Goal: Task Accomplishment & Management: Complete application form

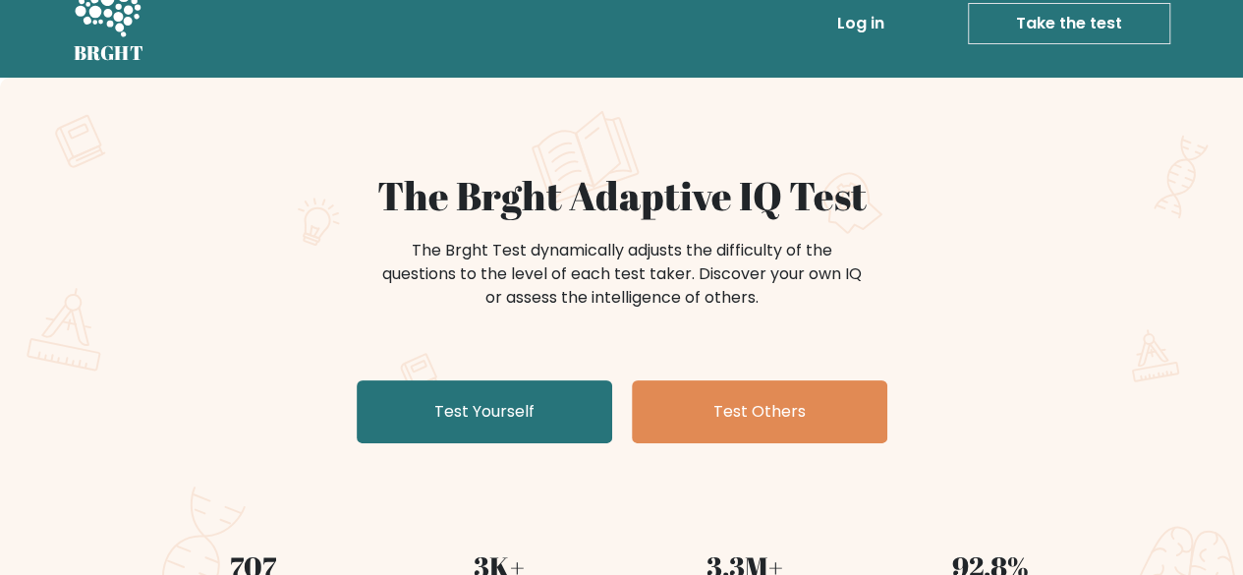
scroll to position [51, 0]
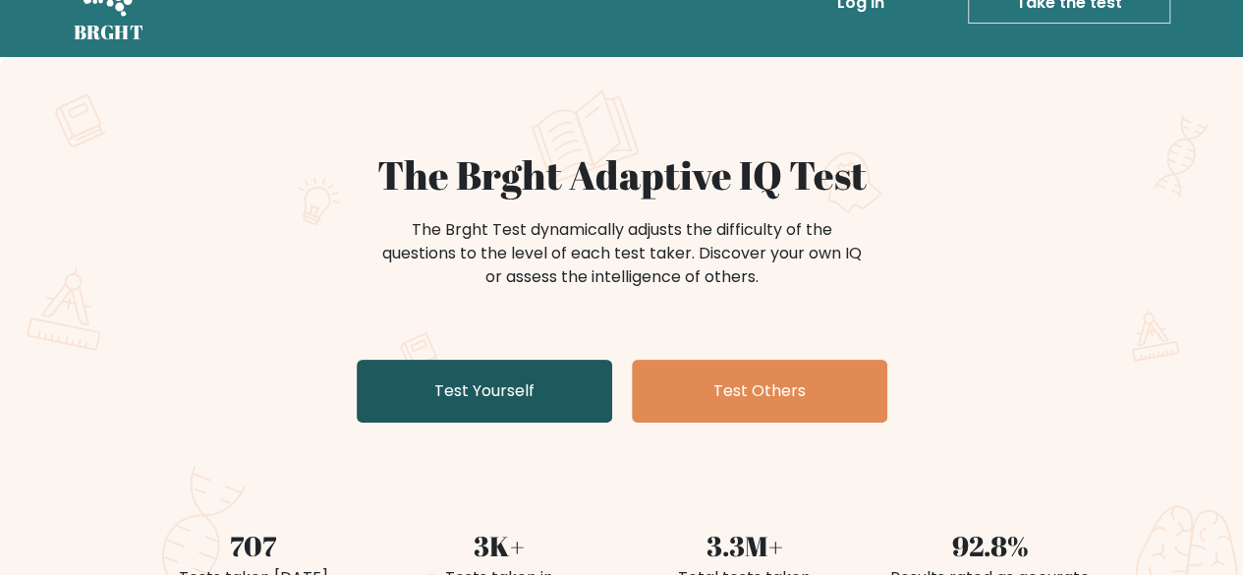
click at [401, 390] on link "Test Yourself" at bounding box center [485, 391] width 256 height 63
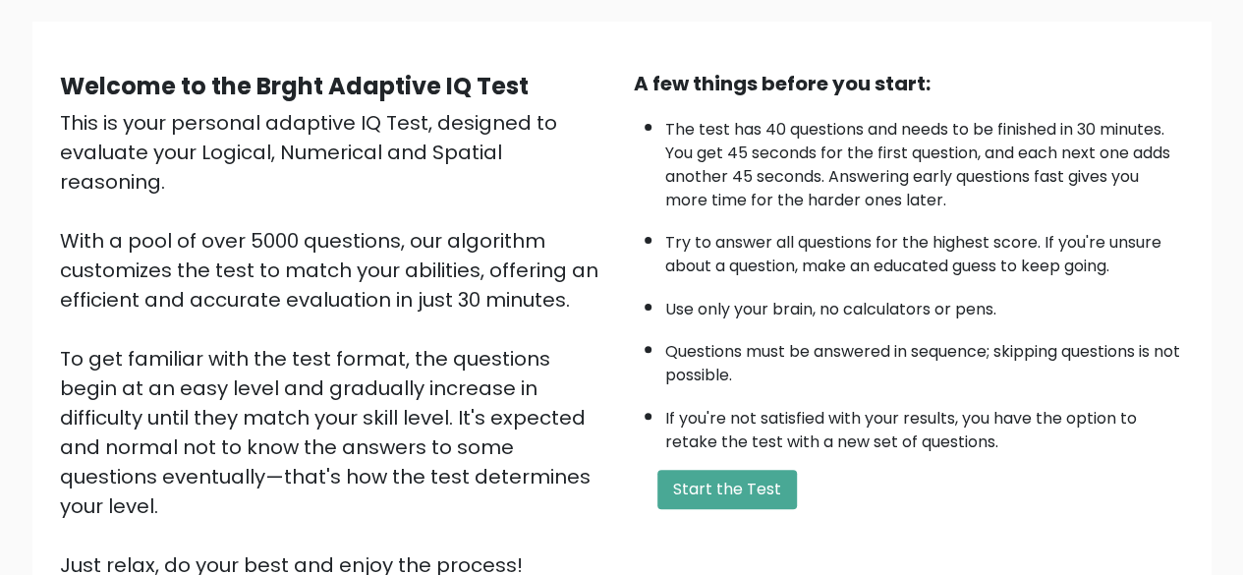
scroll to position [137, 0]
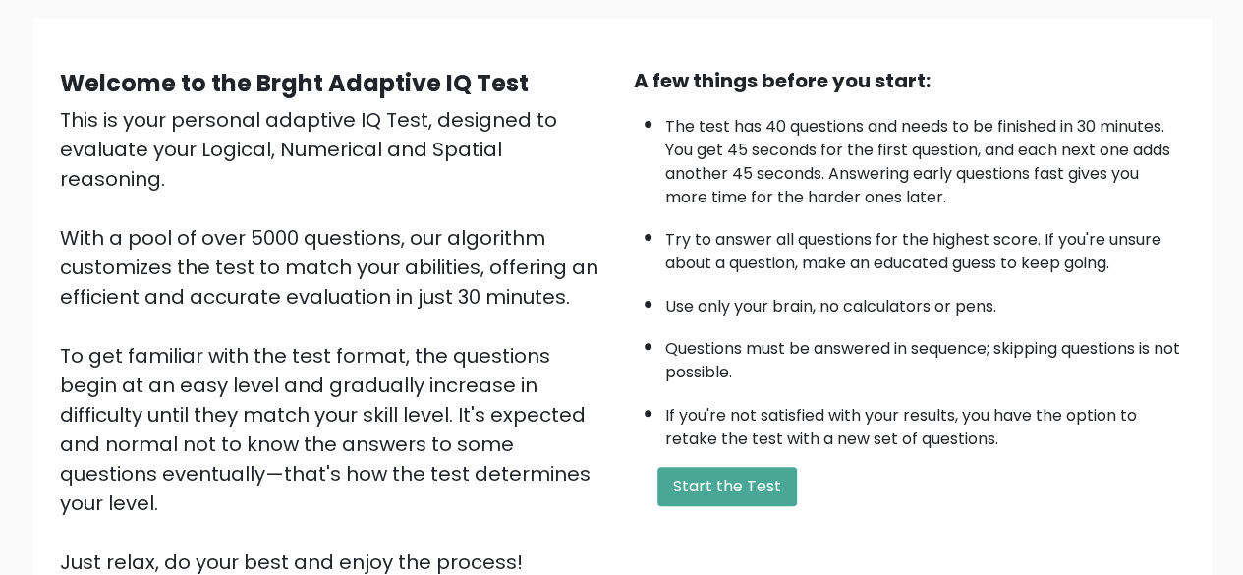
click at [643, 213] on ul "The test has 40 questions and needs to be finished in 30 minutes. You get 45 se…" at bounding box center [909, 278] width 550 height 346
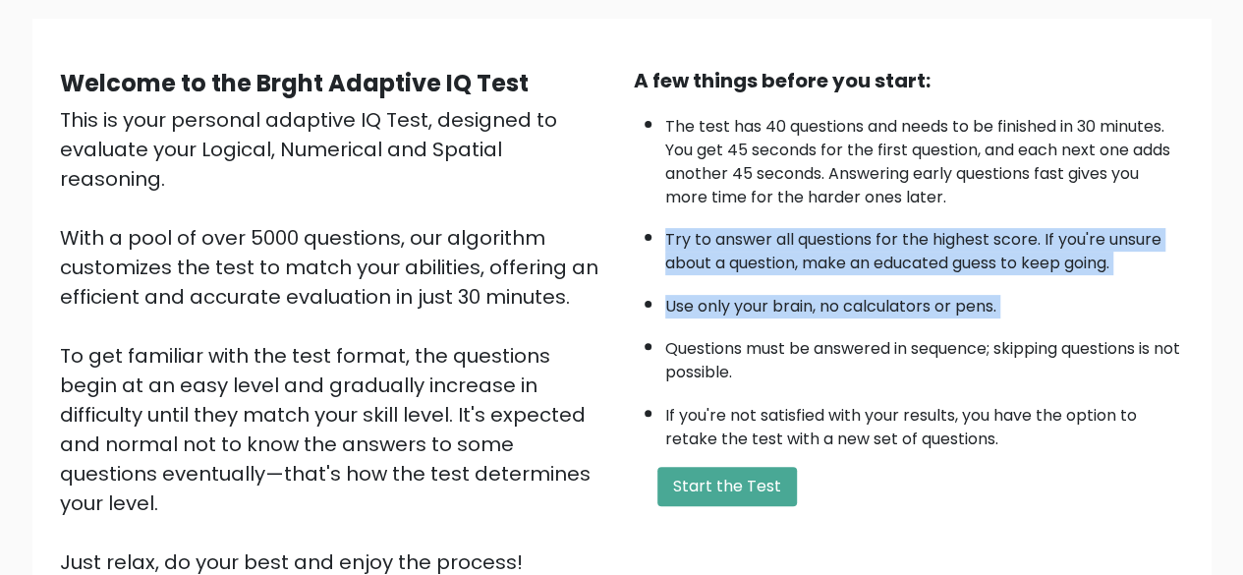
drag, startPoint x: 643, startPoint y: 213, endPoint x: 696, endPoint y: 296, distance: 98.1
click at [696, 296] on ul "The test has 40 questions and needs to be finished in 30 minutes. You get 45 se…" at bounding box center [909, 278] width 550 height 346
click at [696, 296] on li "Use only your brain, no calculators or pens." at bounding box center [924, 301] width 519 height 33
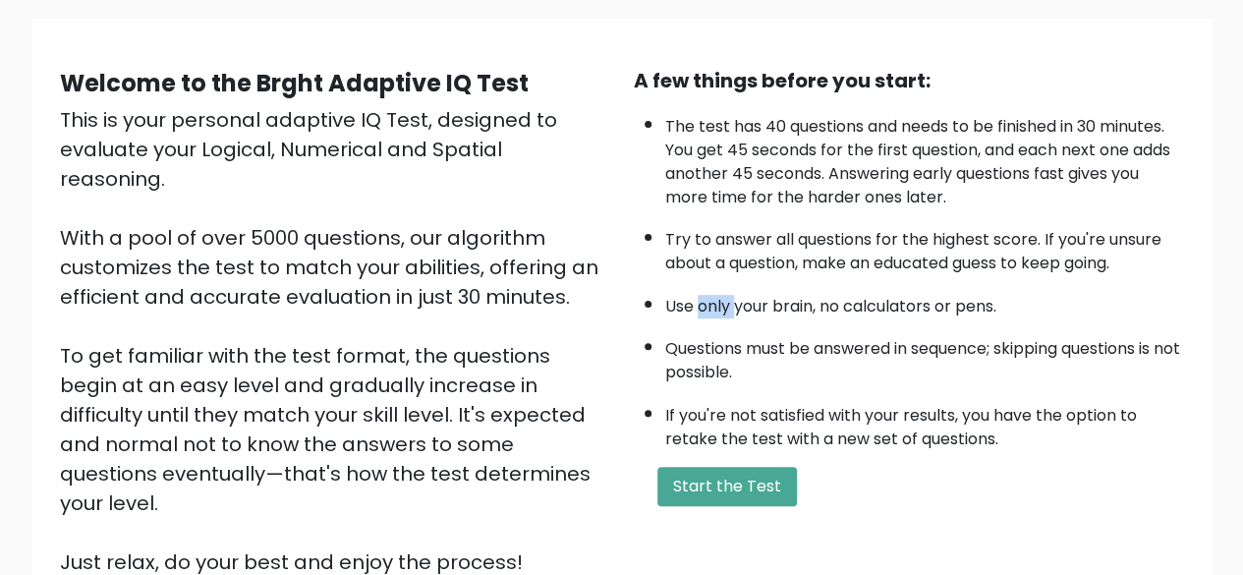
click at [696, 296] on li "Use only your brain, no calculators or pens." at bounding box center [924, 301] width 519 height 33
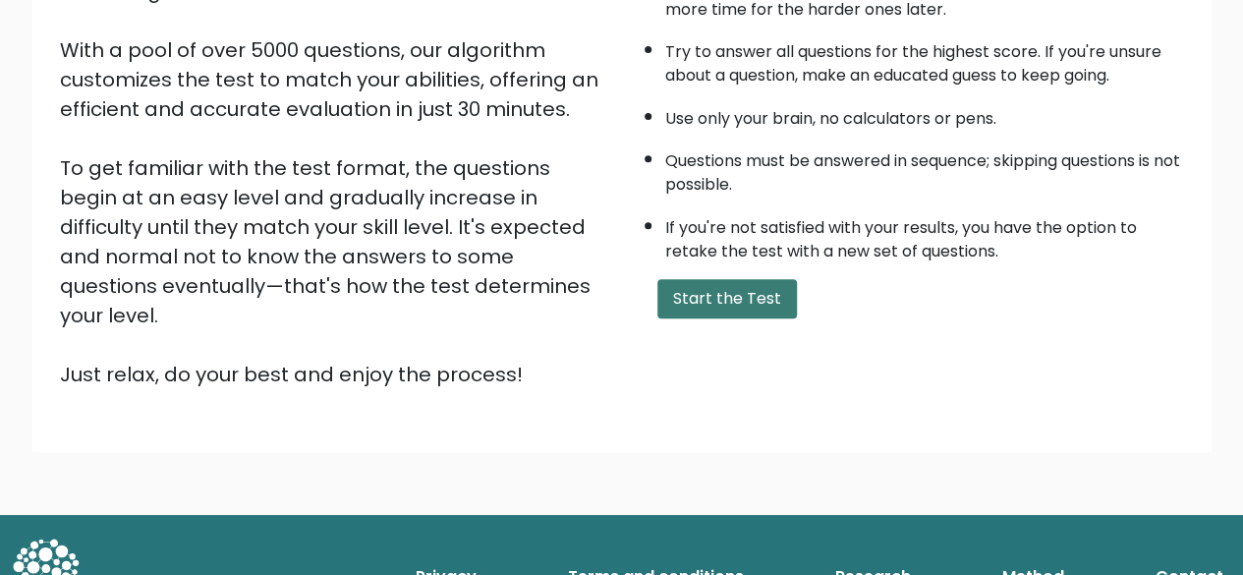
click at [707, 298] on button "Start the Test" at bounding box center [727, 298] width 140 height 39
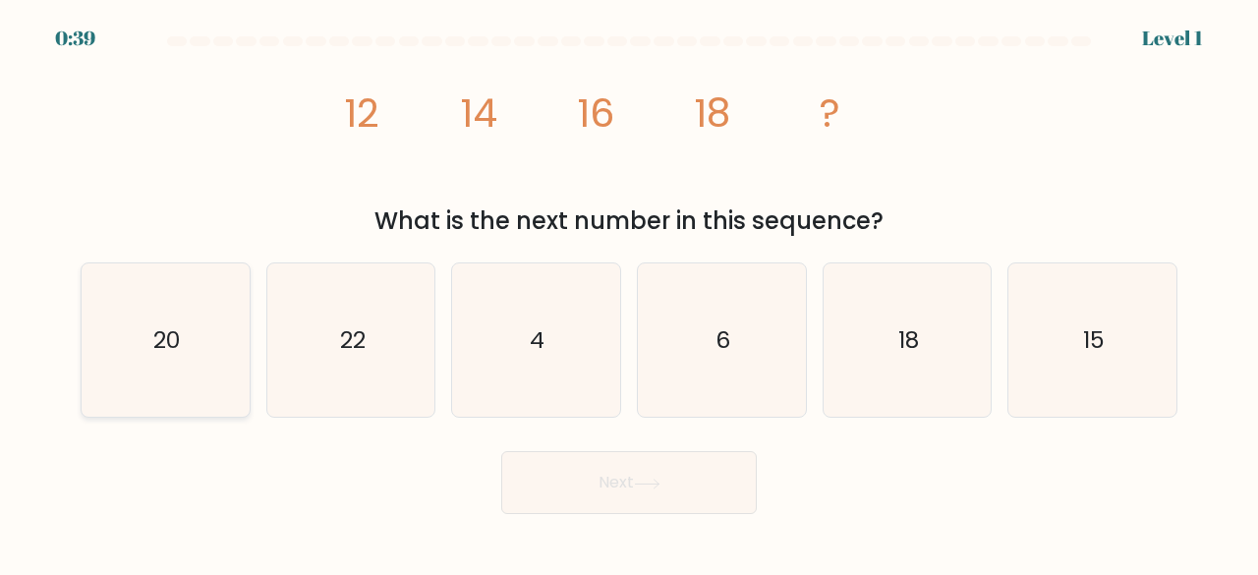
click at [175, 312] on icon "20" at bounding box center [165, 340] width 154 height 154
click at [629, 293] on input "a. 20" at bounding box center [629, 290] width 1 height 5
radio input "true"
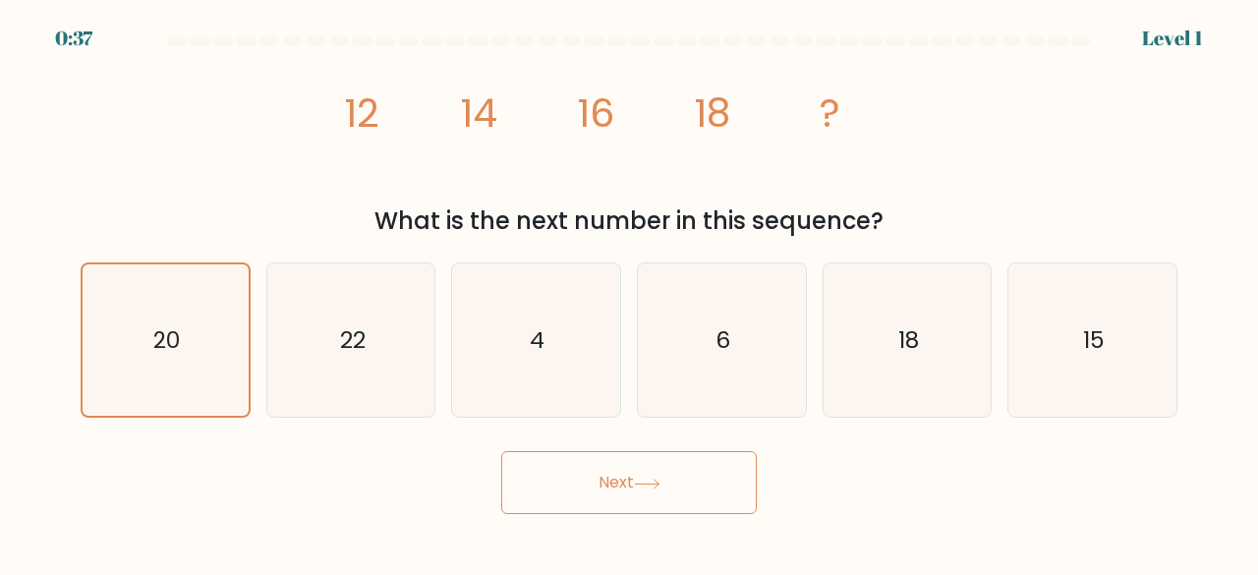
click at [576, 464] on button "Next" at bounding box center [629, 482] width 256 height 63
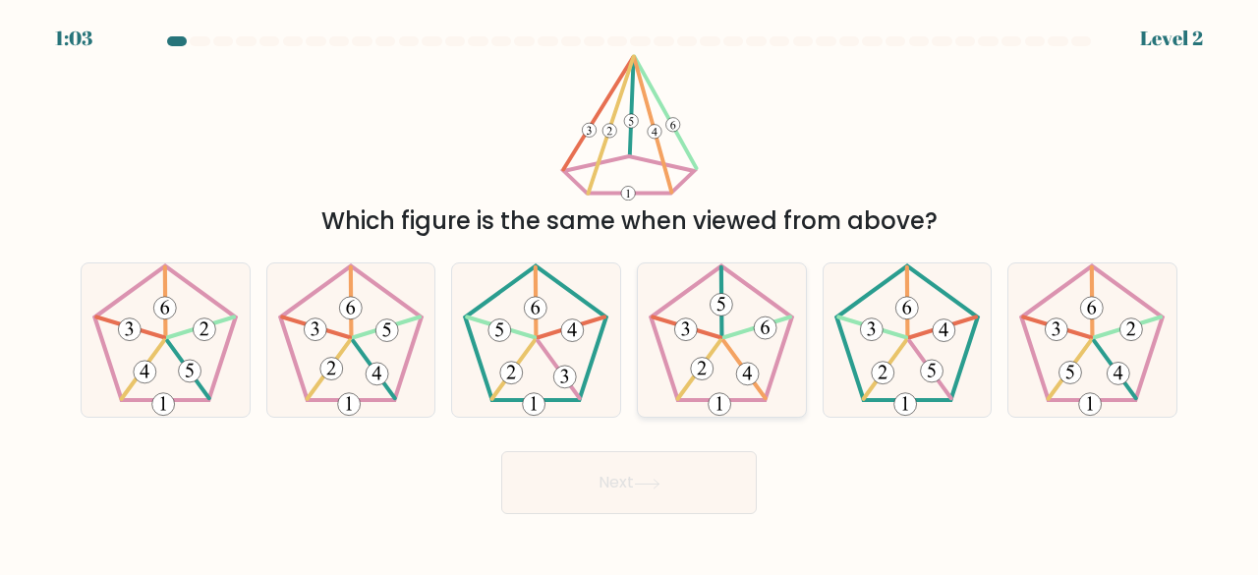
click at [714, 389] on icon at bounding box center [722, 340] width 154 height 154
click at [630, 293] on input "d." at bounding box center [629, 290] width 1 height 5
radio input "true"
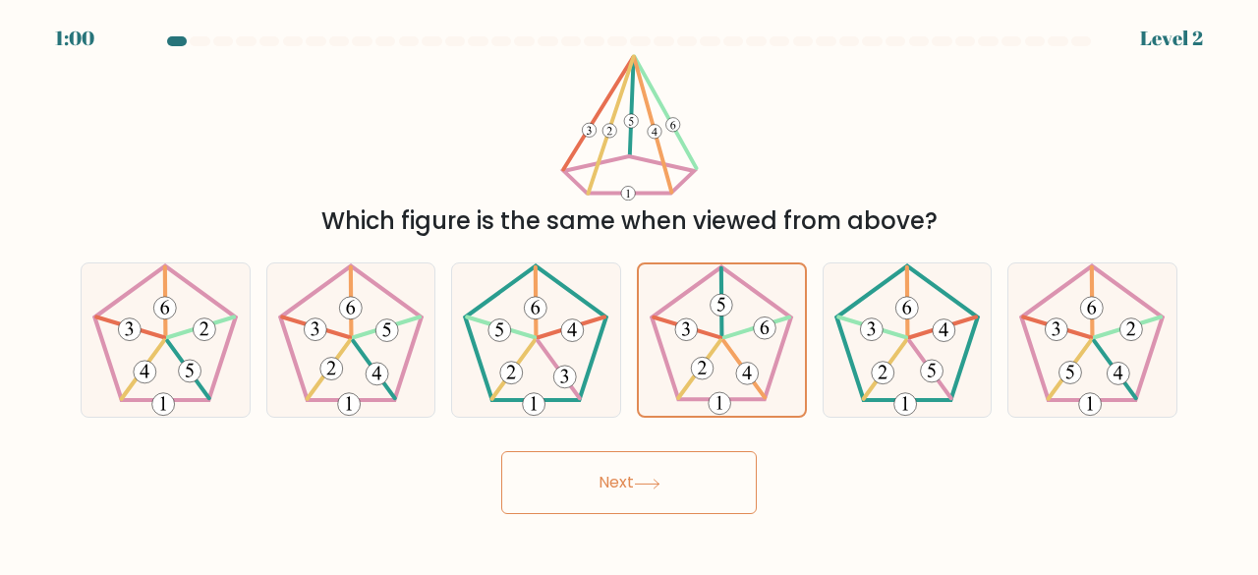
click at [630, 488] on button "Next" at bounding box center [629, 482] width 256 height 63
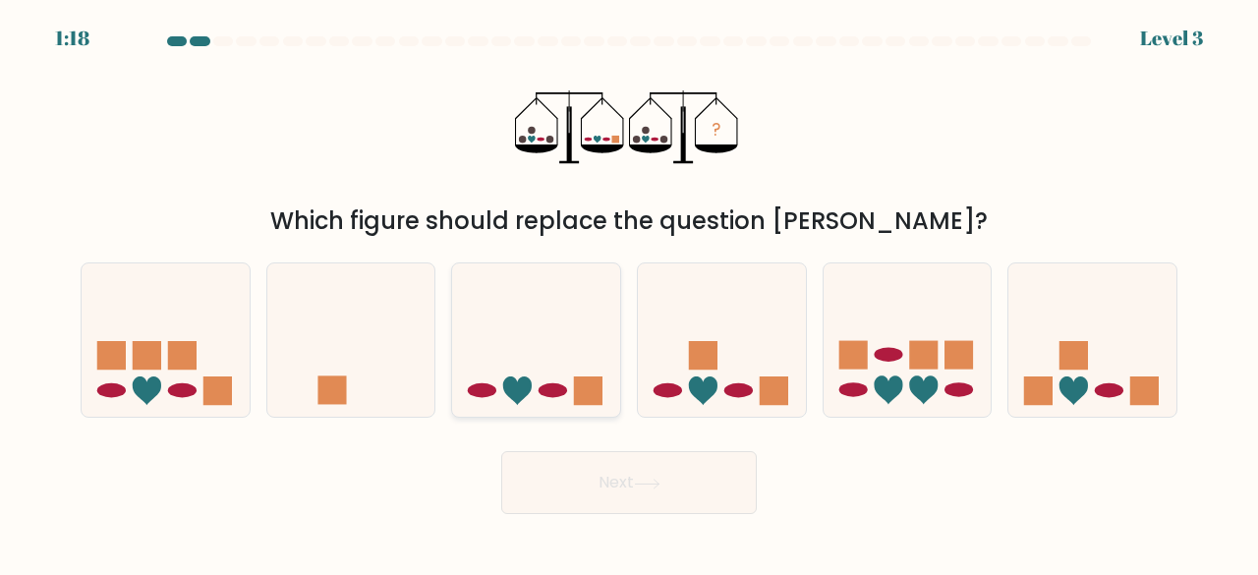
click at [527, 360] on icon at bounding box center [536, 339] width 168 height 139
click at [629, 293] on input "c." at bounding box center [629, 290] width 1 height 5
radio input "true"
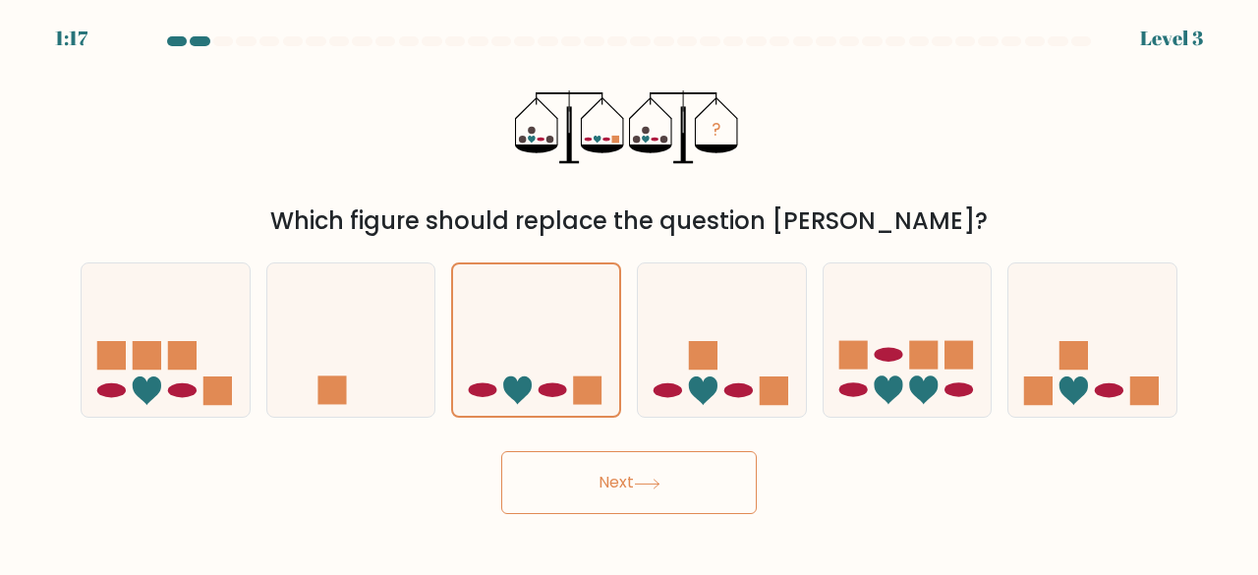
click at [595, 463] on button "Next" at bounding box center [629, 482] width 256 height 63
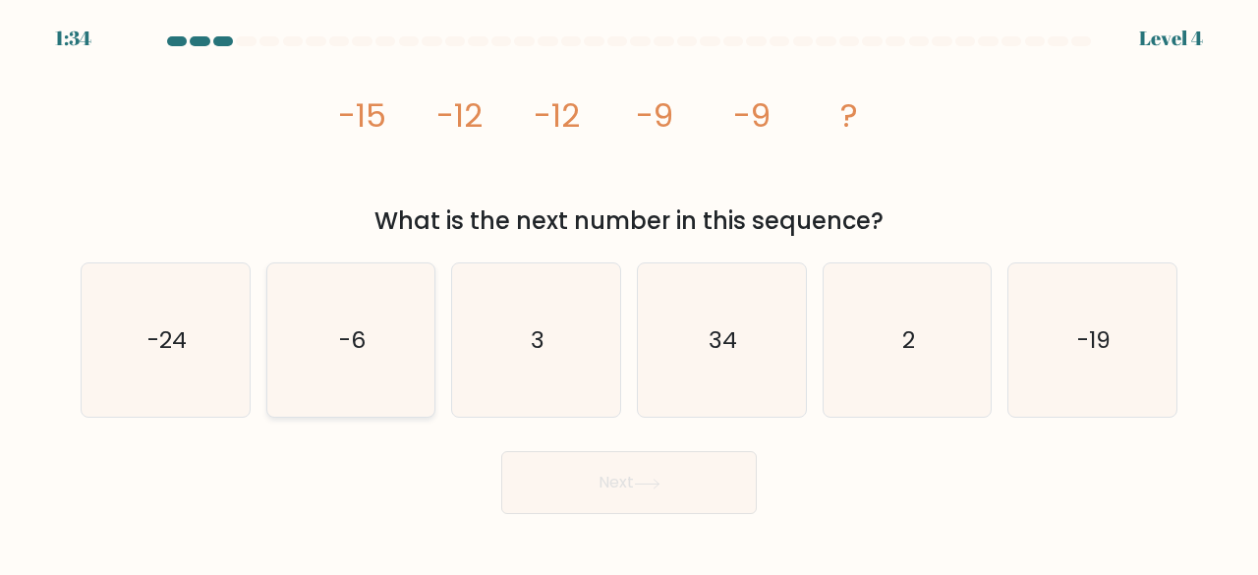
click at [339, 324] on text "-6" at bounding box center [352, 339] width 27 height 32
click at [629, 293] on input "b. -6" at bounding box center [629, 290] width 1 height 5
radio input "true"
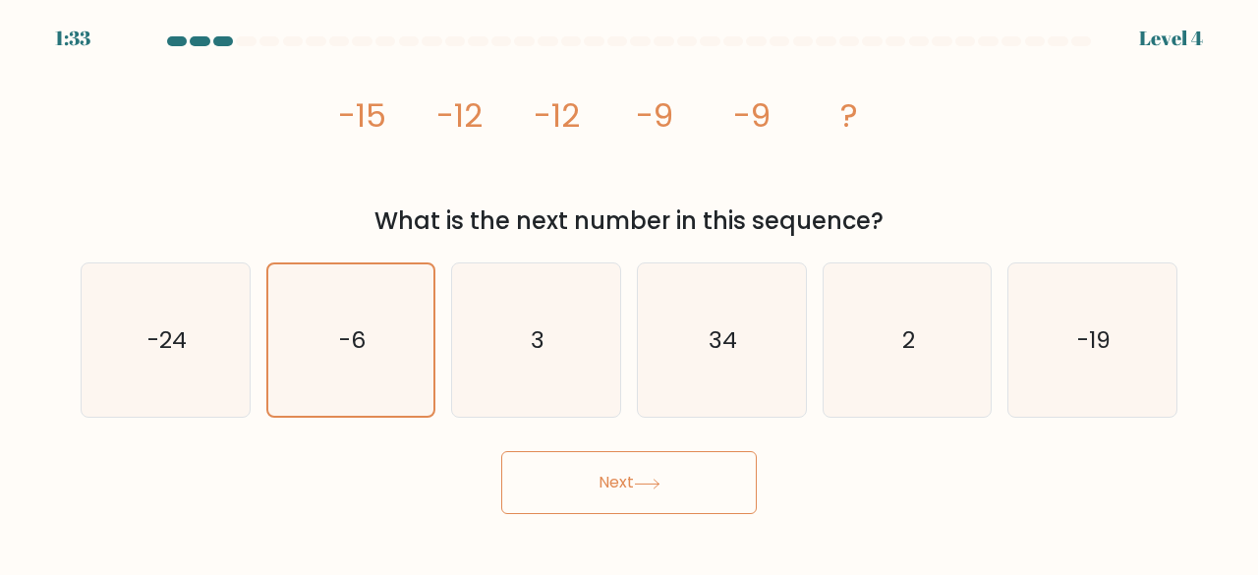
click at [598, 473] on button "Next" at bounding box center [629, 482] width 256 height 63
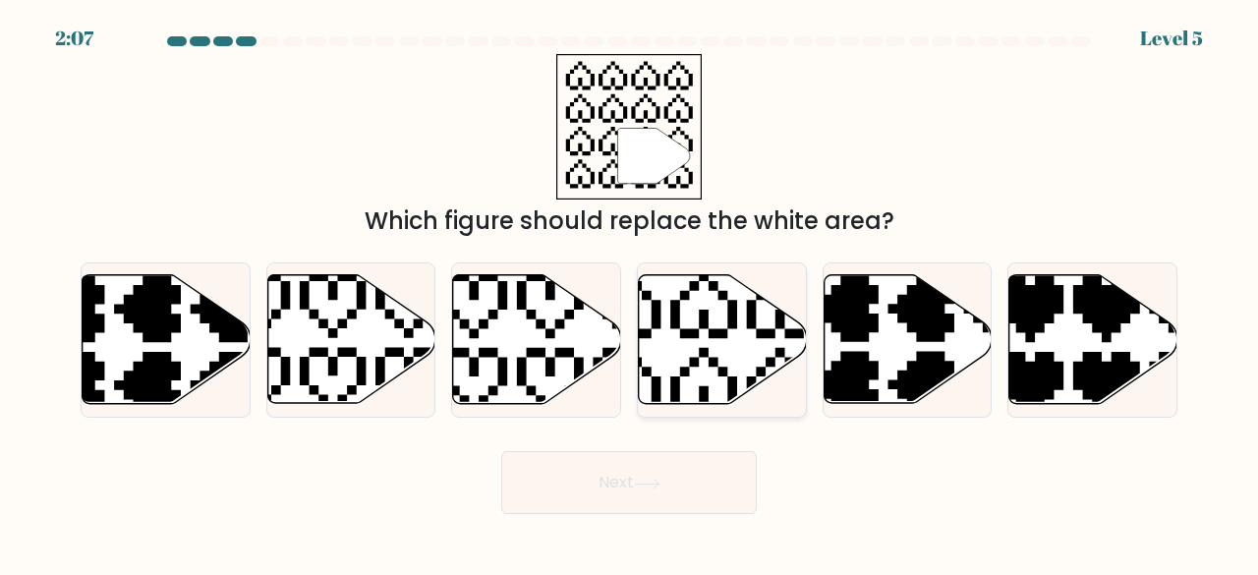
click at [682, 367] on icon at bounding box center [665, 267] width 295 height 295
click at [630, 293] on input "d." at bounding box center [629, 290] width 1 height 5
radio input "true"
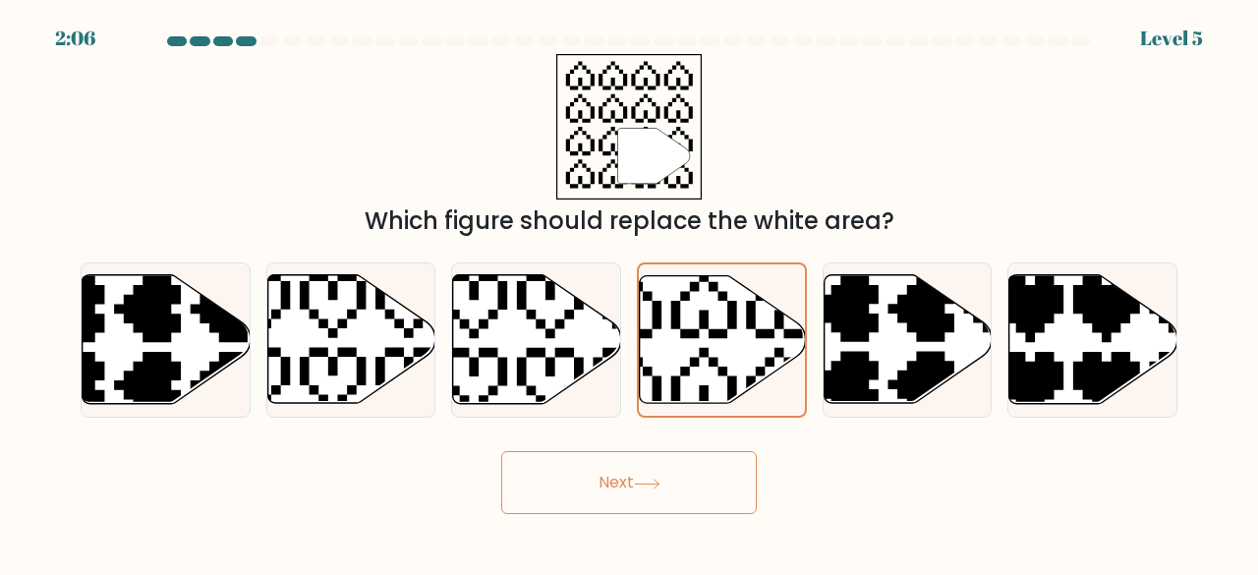
click at [666, 494] on button "Next" at bounding box center [629, 482] width 256 height 63
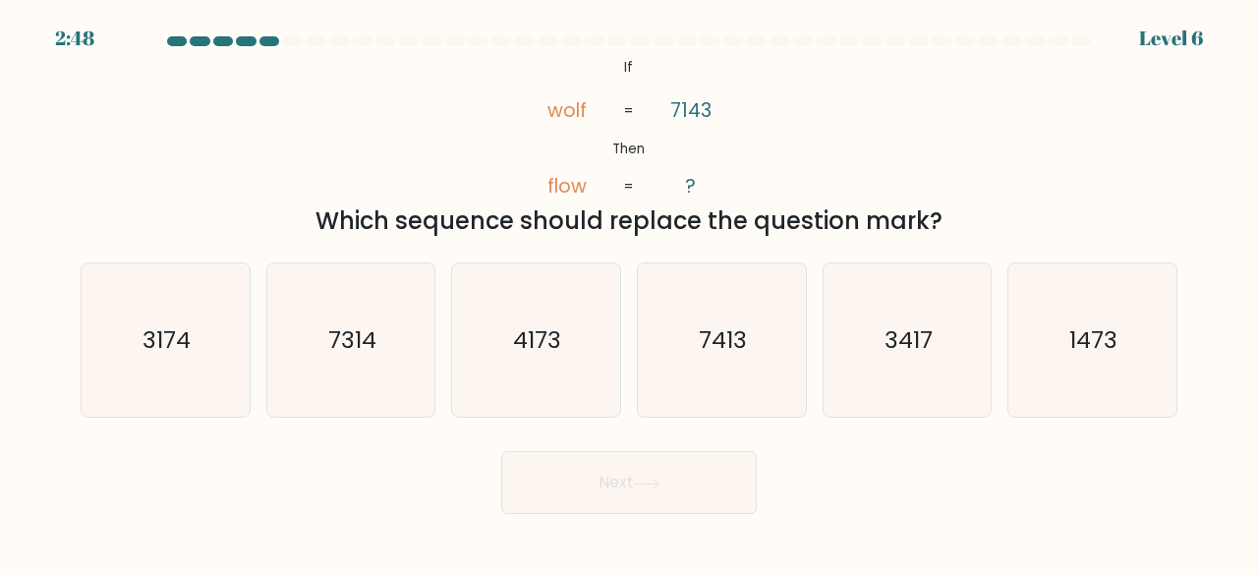
click at [586, 104] on tspan "wolf" at bounding box center [566, 109] width 39 height 27
click at [903, 399] on icon "3417" at bounding box center [907, 340] width 154 height 154
click at [630, 293] on input "e. 3417" at bounding box center [629, 290] width 1 height 5
radio input "true"
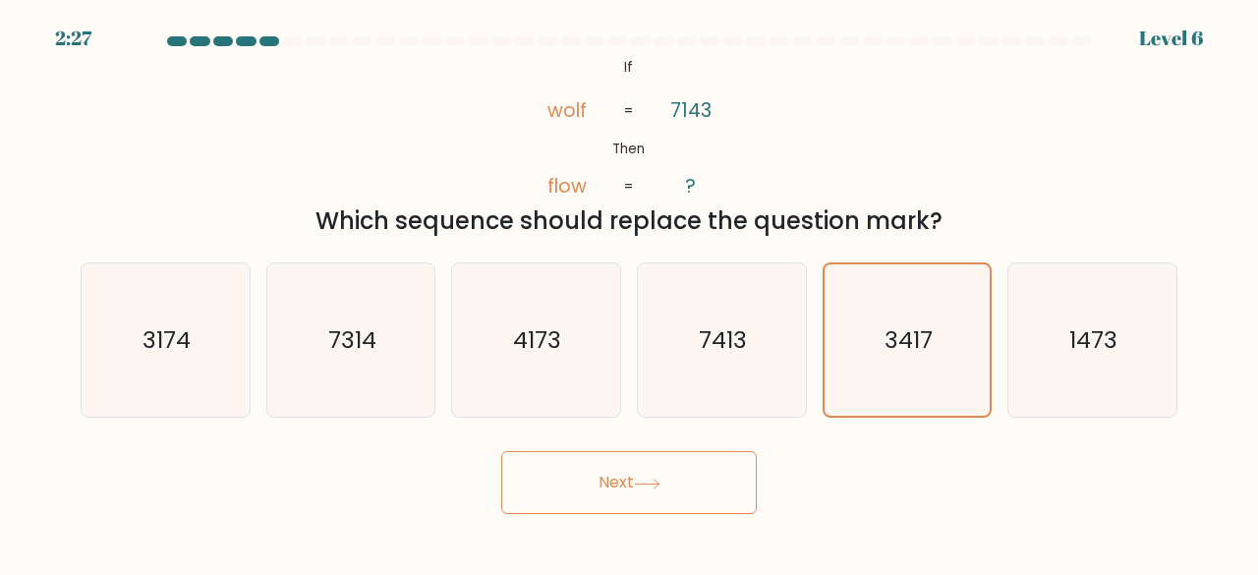
click at [676, 481] on button "Next" at bounding box center [629, 482] width 256 height 63
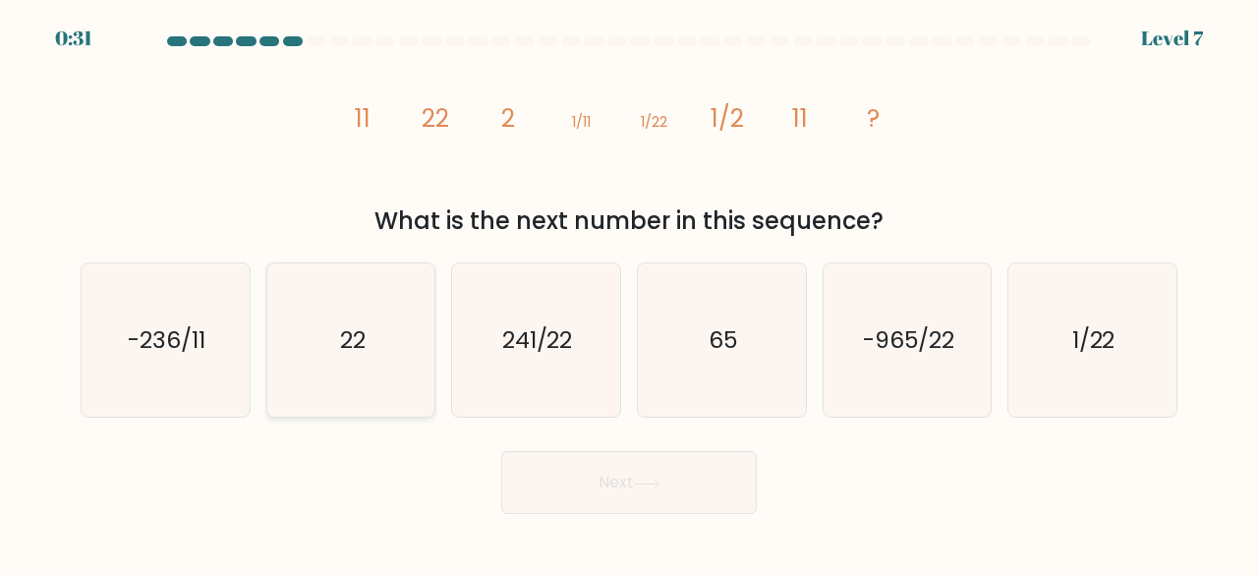
click at [366, 373] on icon "22" at bounding box center [351, 340] width 154 height 154
click at [629, 293] on input "b. 22" at bounding box center [629, 290] width 1 height 5
radio input "true"
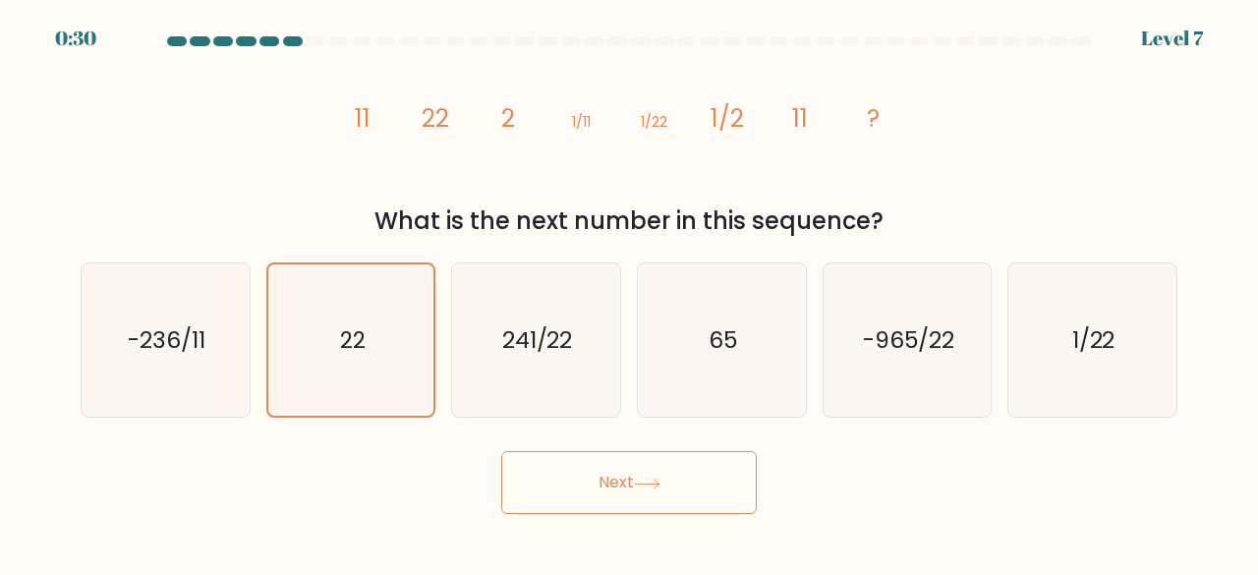
drag, startPoint x: 623, startPoint y: 521, endPoint x: 623, endPoint y: 501, distance: 19.7
click at [623, 501] on body "0:30 Level 7" at bounding box center [629, 287] width 1258 height 575
click at [623, 501] on button "Next" at bounding box center [629, 482] width 256 height 63
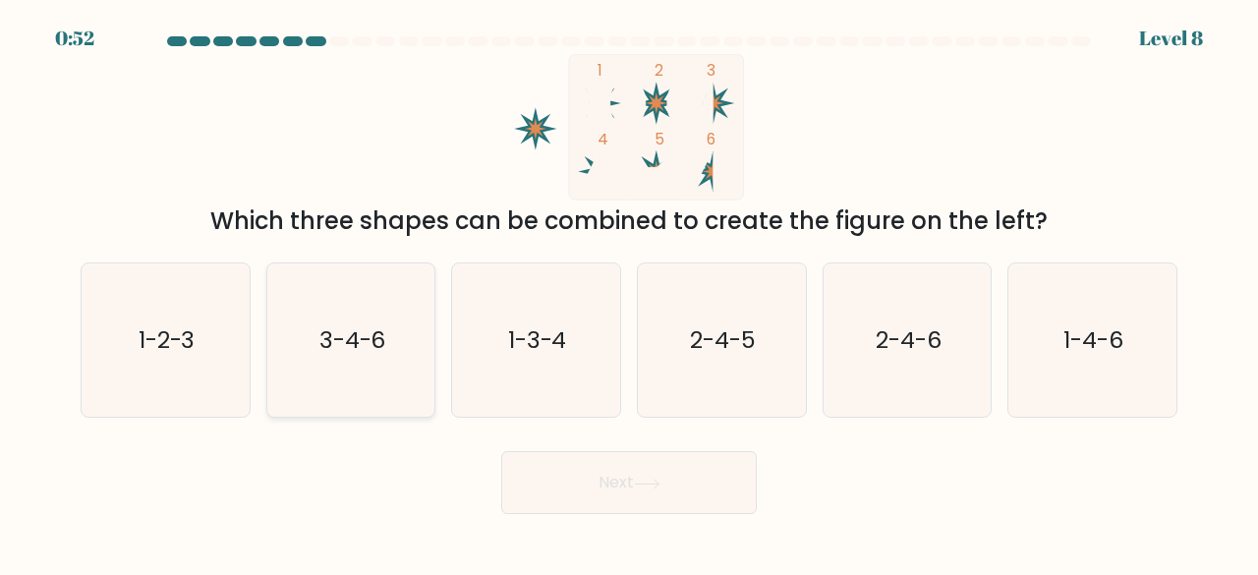
click at [320, 398] on icon "3-4-6" at bounding box center [351, 340] width 154 height 154
click at [629, 293] on input "b. 3-4-6" at bounding box center [629, 290] width 1 height 5
radio input "true"
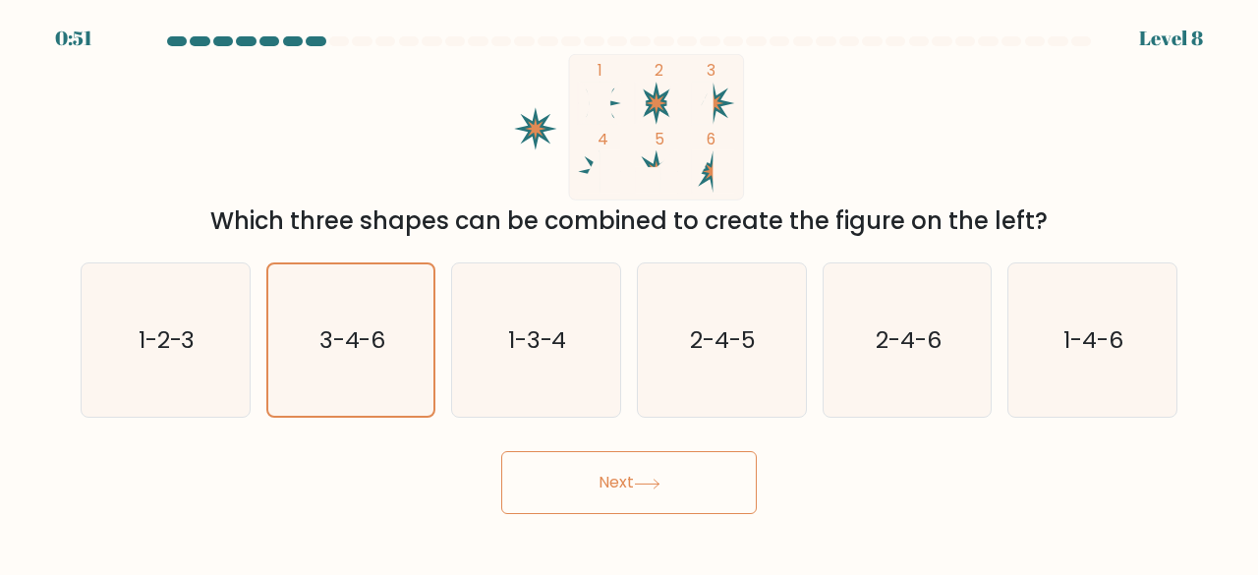
click at [507, 475] on button "Next" at bounding box center [629, 482] width 256 height 63
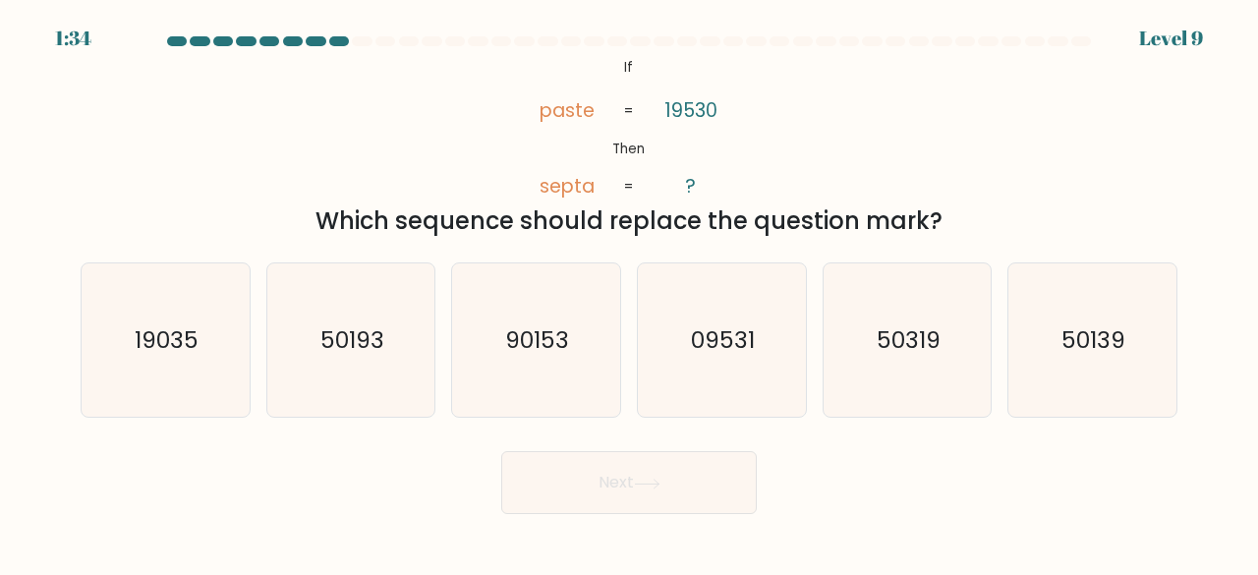
click at [676, 140] on icon "@import url('[URL][DOMAIN_NAME]); If Then paste septa 19530 ? = =" at bounding box center [628, 127] width 237 height 146
click at [745, 109] on icon "@import url('[URL][DOMAIN_NAME]); If Then paste septa 19530 ? = =" at bounding box center [628, 127] width 237 height 146
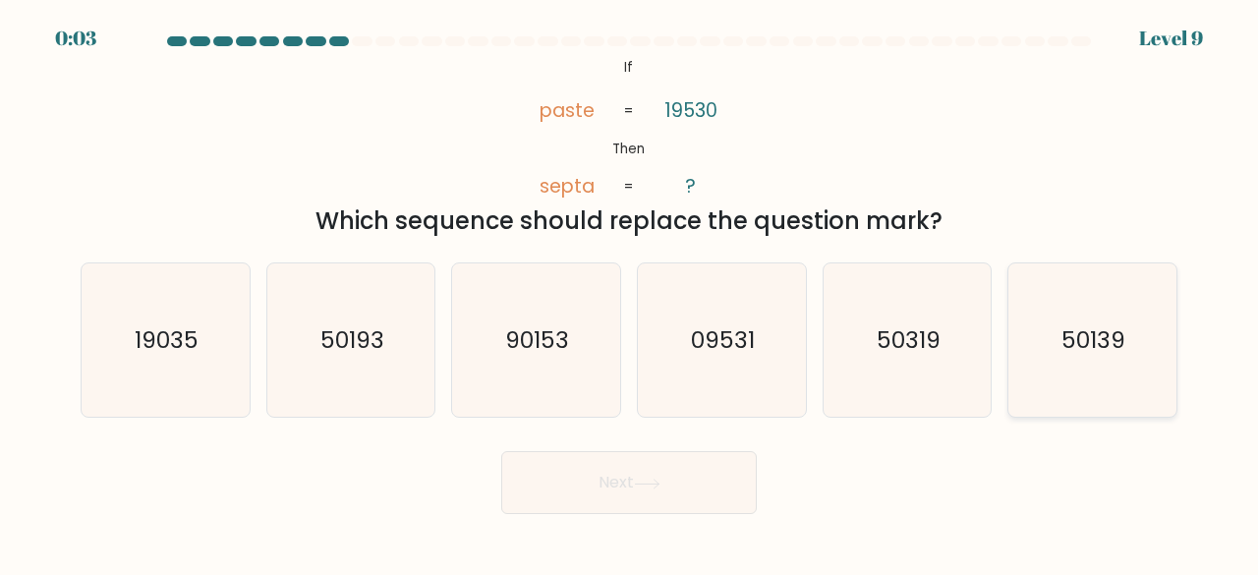
click at [1021, 325] on icon "50139" at bounding box center [1092, 340] width 154 height 154
click at [630, 293] on input "f. 50139" at bounding box center [629, 290] width 1 height 5
radio input "true"
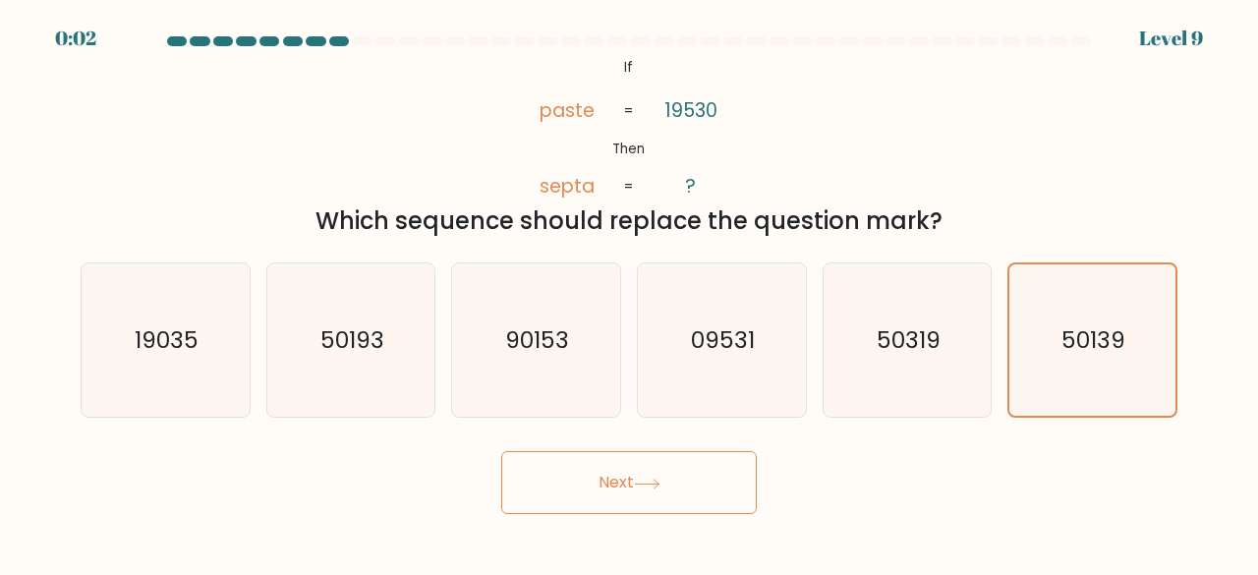
click at [689, 472] on button "Next" at bounding box center [629, 482] width 256 height 63
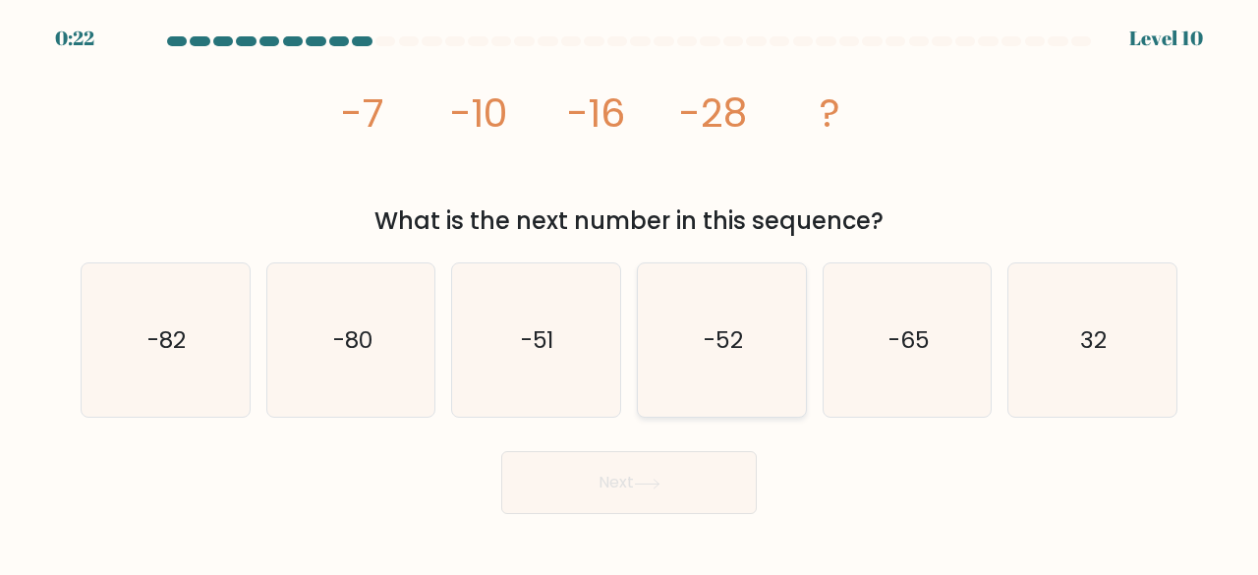
click at [735, 389] on icon "-52" at bounding box center [722, 340] width 154 height 154
click at [630, 293] on input "d. -52" at bounding box center [629, 290] width 1 height 5
radio input "true"
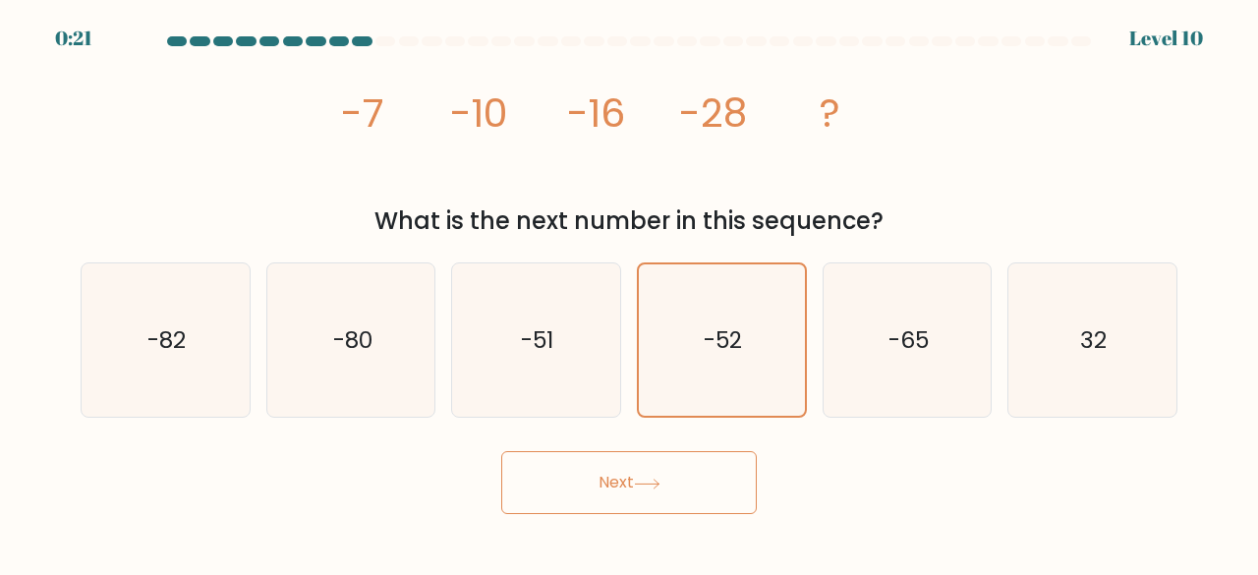
click at [670, 459] on button "Next" at bounding box center [629, 482] width 256 height 63
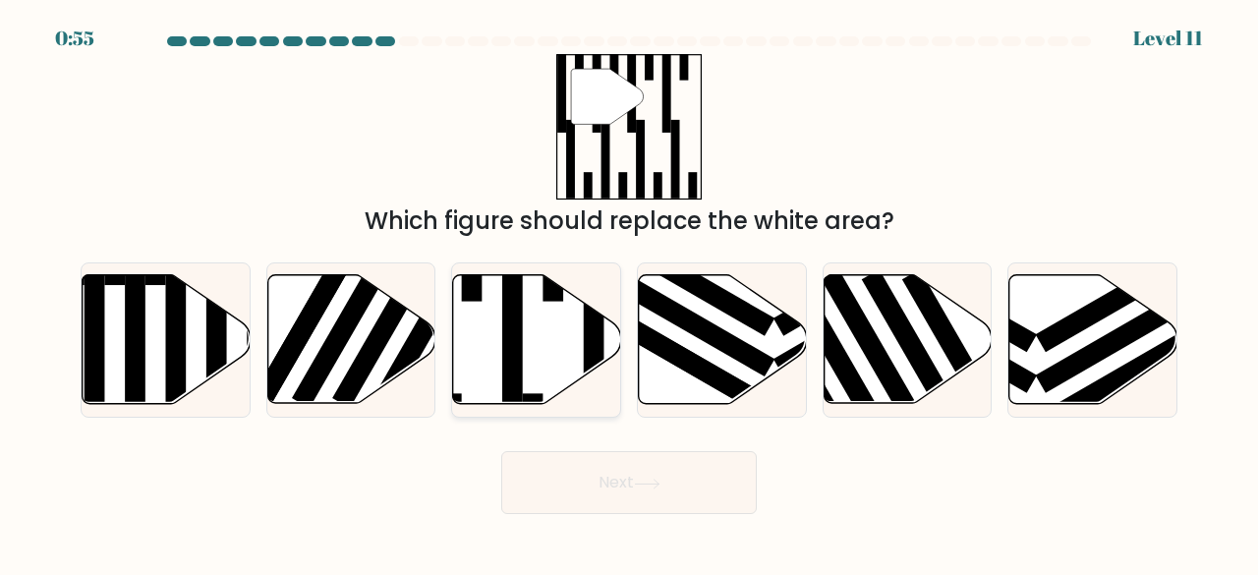
click at [476, 351] on icon at bounding box center [537, 339] width 168 height 129
click at [629, 293] on input "c." at bounding box center [629, 290] width 1 height 5
radio input "true"
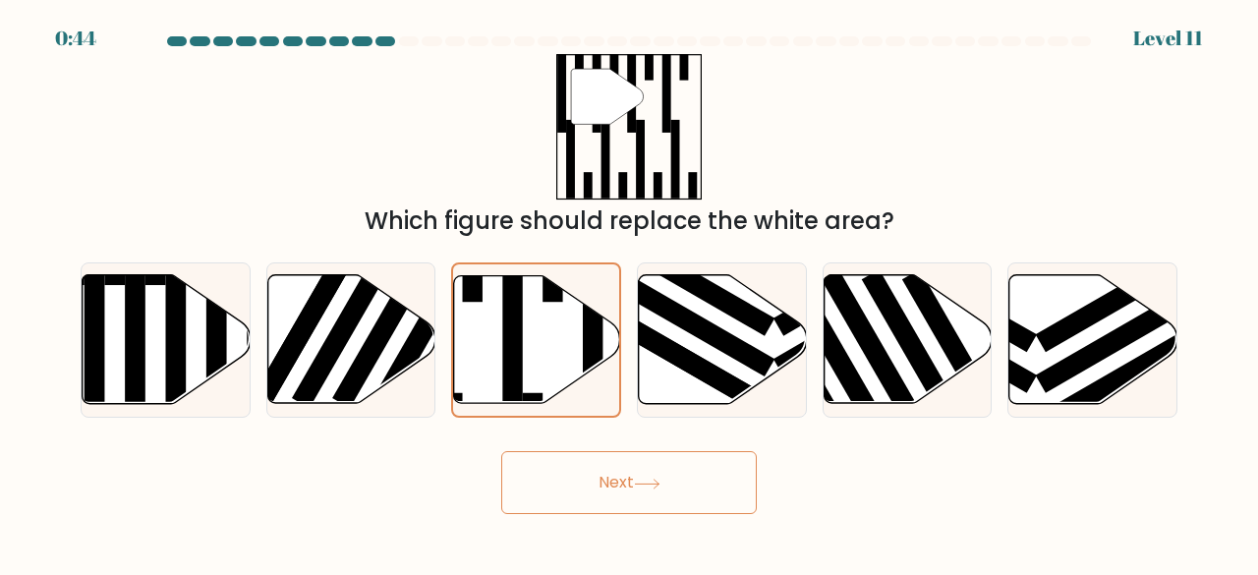
click at [599, 465] on button "Next" at bounding box center [629, 482] width 256 height 63
click at [601, 486] on button "Next" at bounding box center [629, 482] width 256 height 63
